Goal: Task Accomplishment & Management: Complete application form

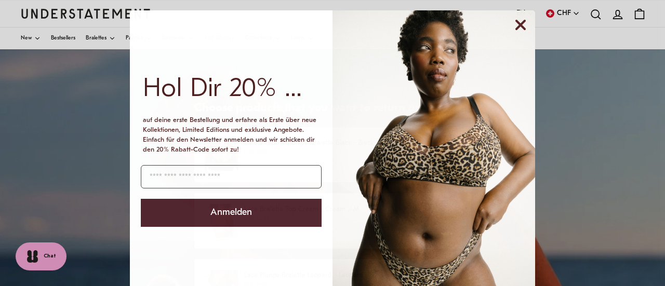
click at [518, 23] on icon "Close dialog" at bounding box center [521, 25] width 8 height 8
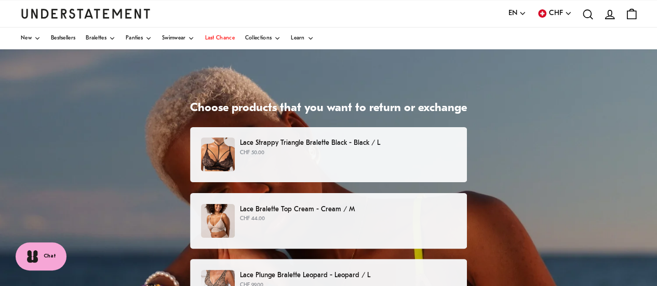
click at [339, 166] on div "Lace Strappy Triangle Bralette Black - Black / L CHF 50.00" at bounding box center [328, 155] width 255 height 34
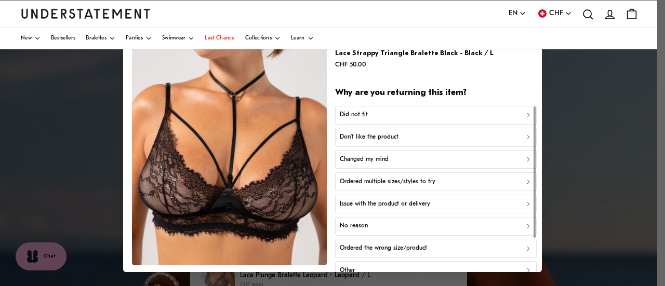
click at [388, 116] on div "Did not fit" at bounding box center [436, 115] width 192 height 10
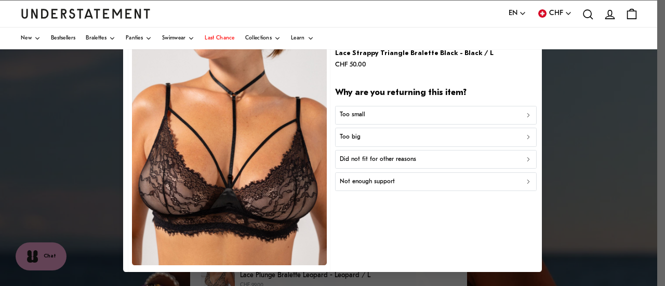
click at [374, 119] on div "Too small" at bounding box center [436, 115] width 192 height 10
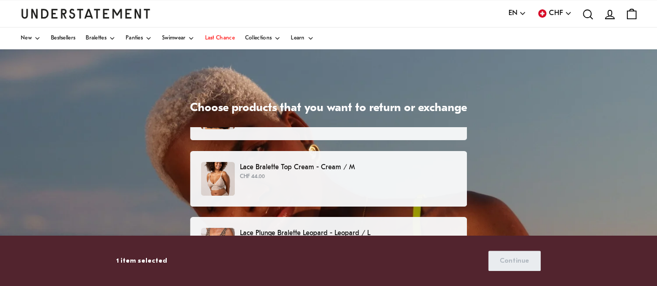
scroll to position [52, 0]
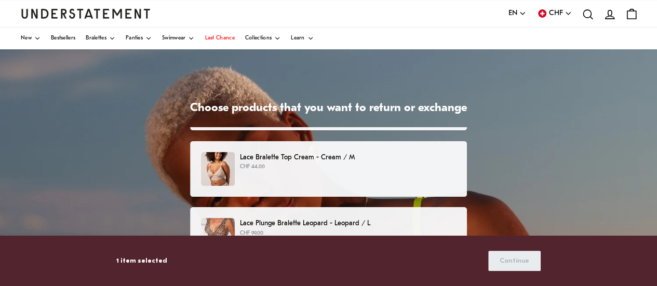
click at [344, 174] on div "Lace Bralette Top Cream - Cream / M CHF 44.00" at bounding box center [328, 169] width 255 height 34
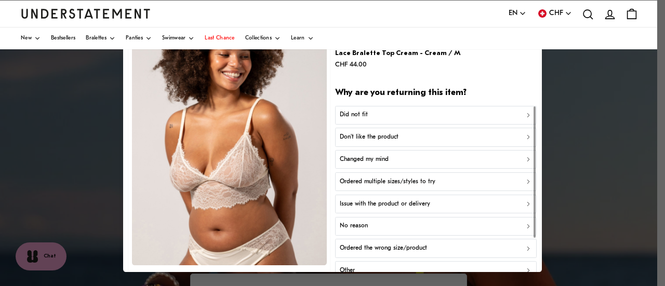
click at [380, 113] on div "Did not fit" at bounding box center [436, 115] width 192 height 10
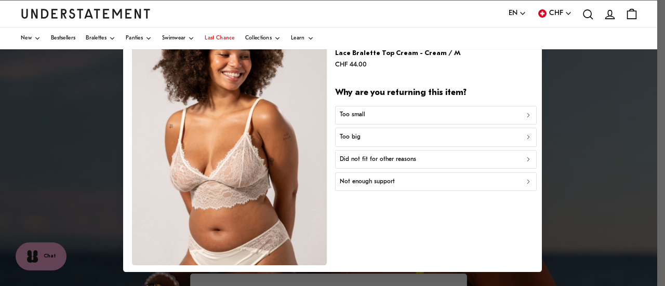
click at [369, 116] on div "Too small" at bounding box center [436, 115] width 192 height 10
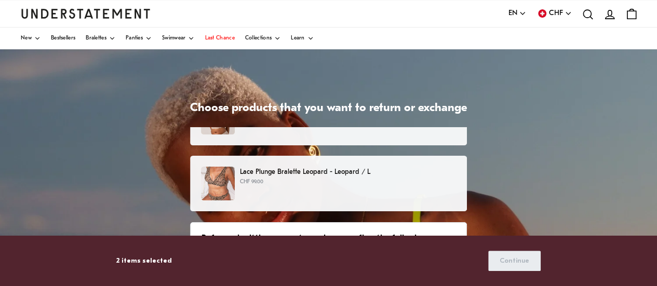
scroll to position [117, 0]
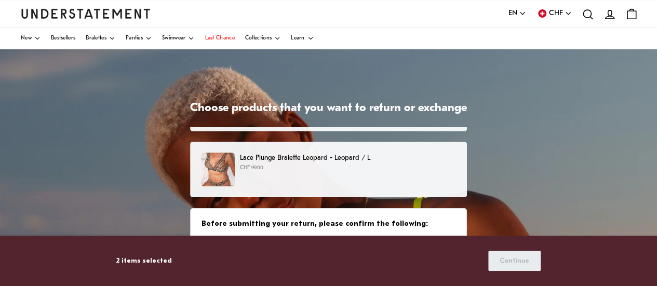
click at [372, 169] on p "CHF 99.00" at bounding box center [348, 168] width 216 height 8
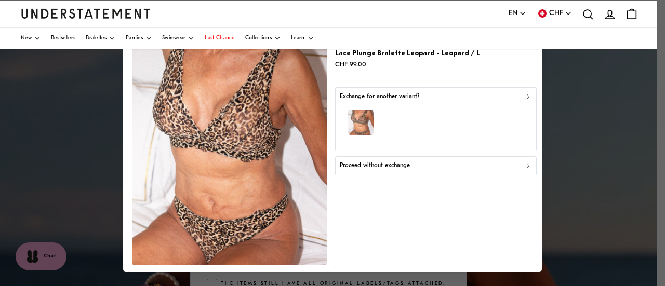
click at [431, 163] on div "Proceed without exchange" at bounding box center [436, 166] width 192 height 10
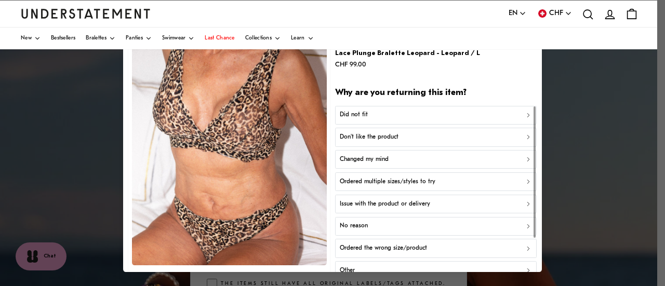
click at [403, 114] on div "Did not fit" at bounding box center [436, 115] width 192 height 10
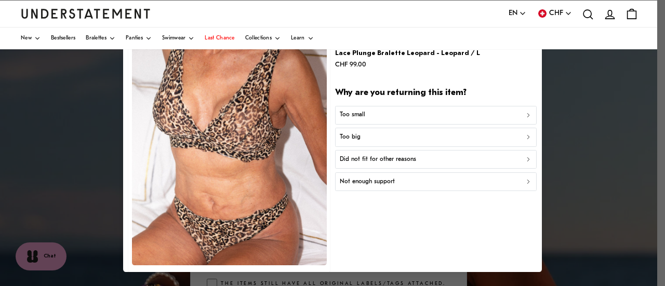
click at [399, 115] on div "Too small" at bounding box center [436, 115] width 192 height 10
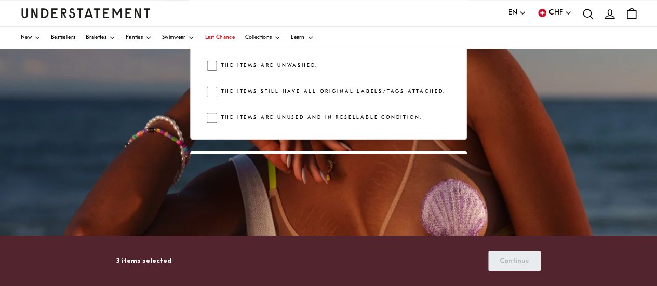
scroll to position [169, 0]
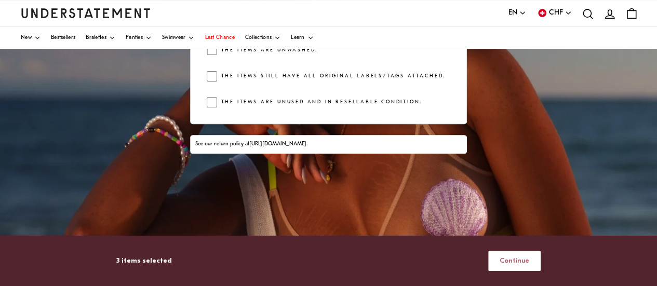
click at [510, 261] on span "Continue" at bounding box center [515, 261] width 30 height 19
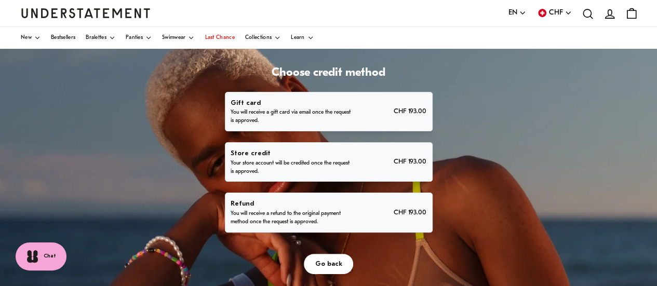
scroll to position [52, 0]
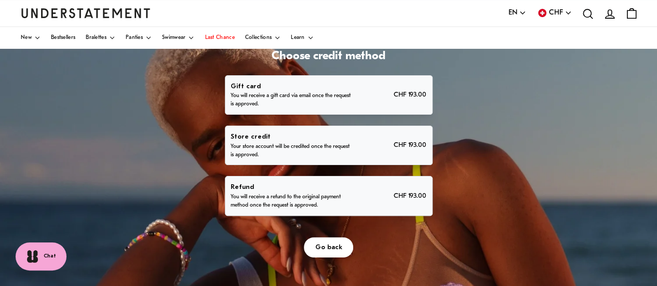
click at [363, 196] on div "Refund You will receive a refund to the original payment method once the reques…" at bounding box center [329, 196] width 196 height 28
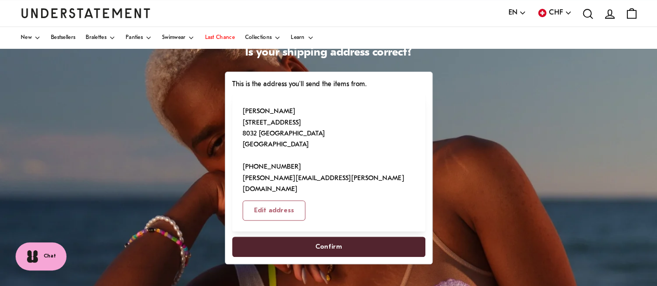
scroll to position [52, 0]
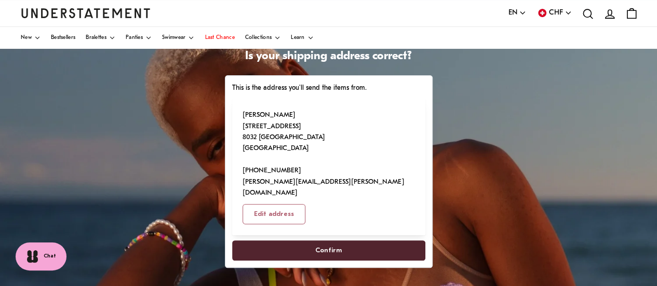
click at [330, 241] on span "Confirm" at bounding box center [328, 250] width 27 height 19
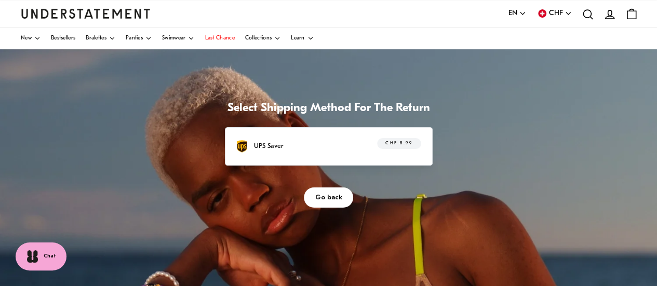
click at [355, 146] on div "UPS Saver CHF 8.99" at bounding box center [328, 146] width 185 height 16
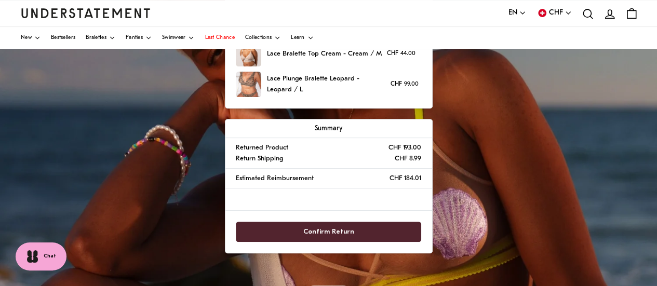
scroll to position [260, 0]
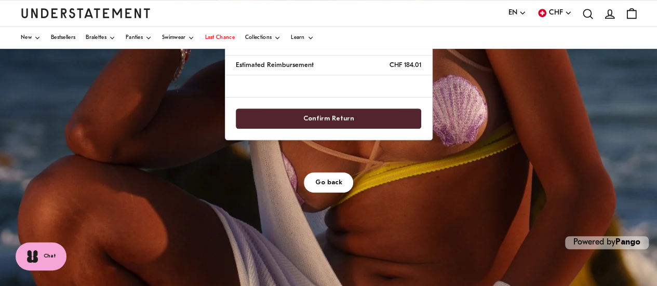
click at [352, 119] on span "Confirm Return" at bounding box center [328, 118] width 163 height 19
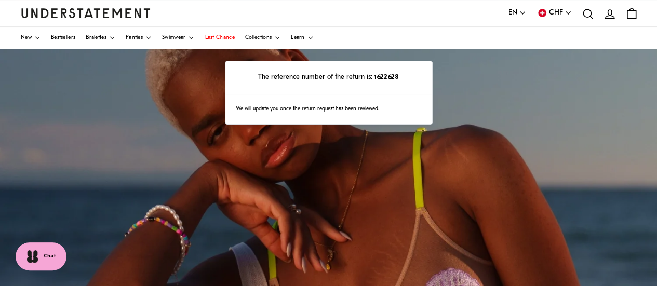
scroll to position [52, 0]
